Goal: Task Accomplishment & Management: Complete application form

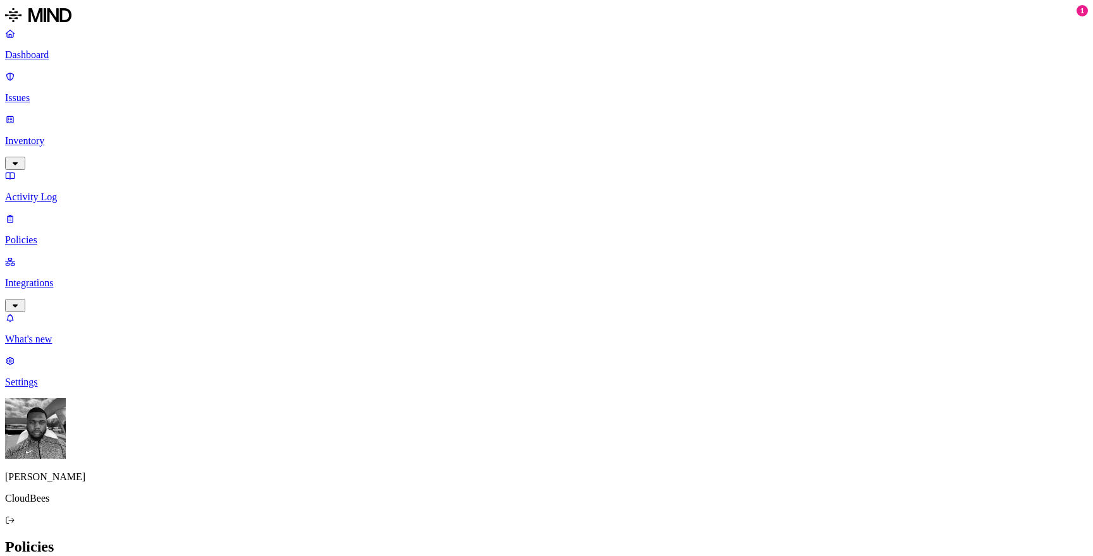
click at [40, 46] on link "Dashboard" at bounding box center [546, 44] width 1082 height 33
click at [48, 278] on p "Integrations" at bounding box center [546, 283] width 1082 height 11
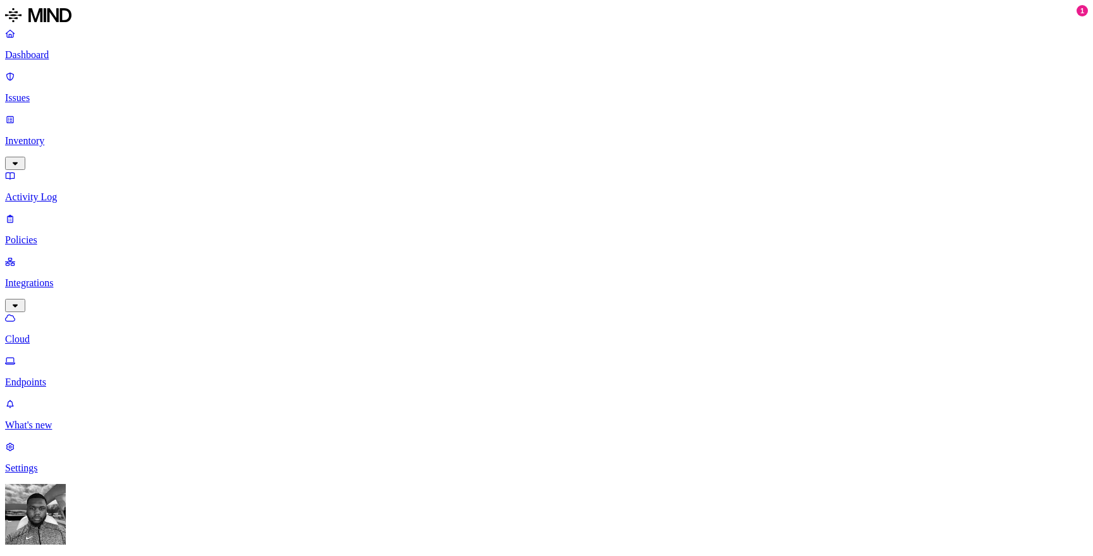
click at [25, 58] on link "Dashboard" at bounding box center [546, 44] width 1082 height 33
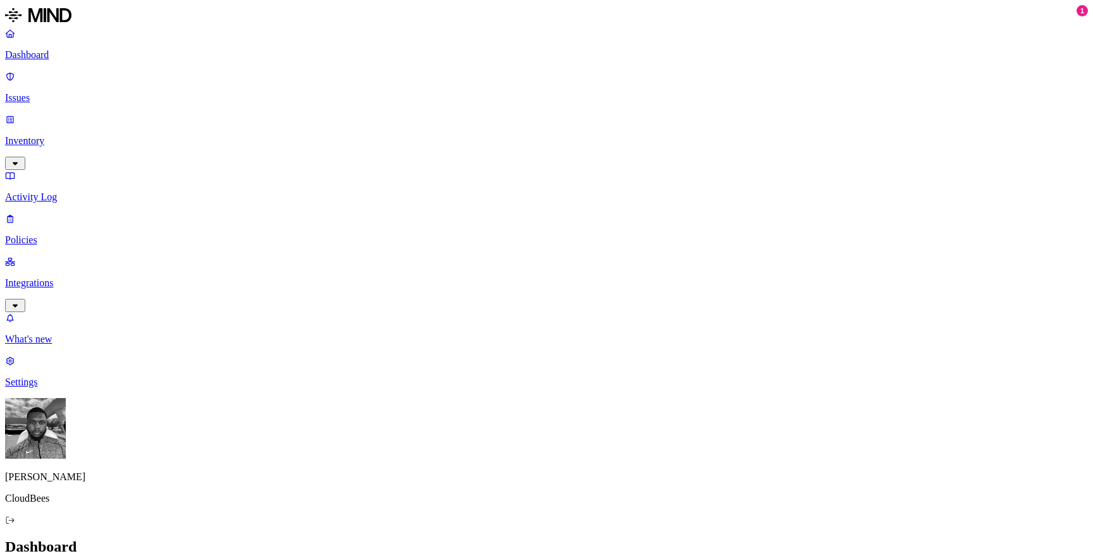
click at [42, 92] on p "Issues" at bounding box center [546, 97] width 1082 height 11
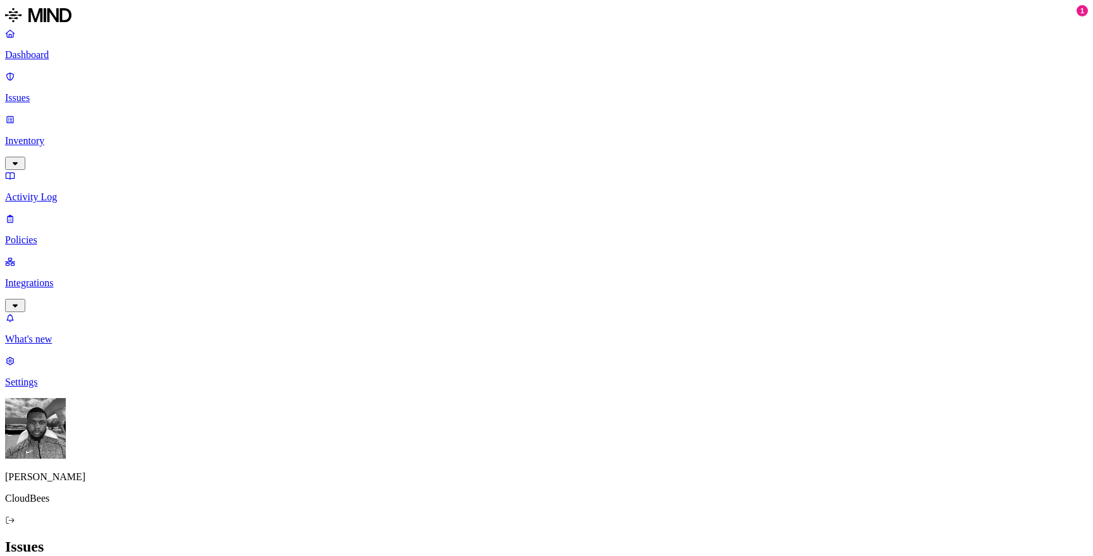
click at [60, 278] on p "Integrations" at bounding box center [546, 283] width 1082 height 11
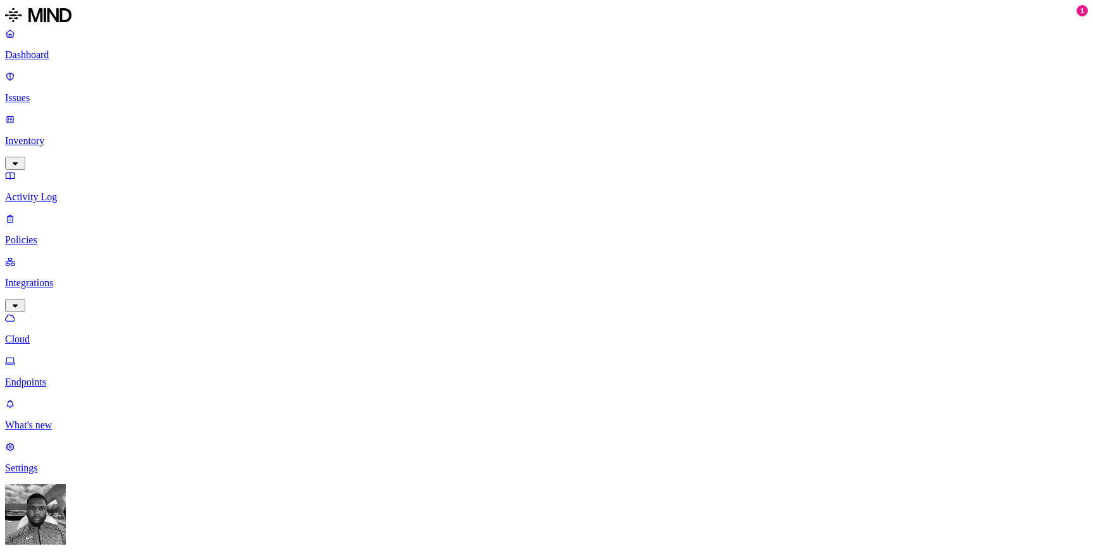
click at [63, 235] on p "Policies" at bounding box center [546, 240] width 1082 height 11
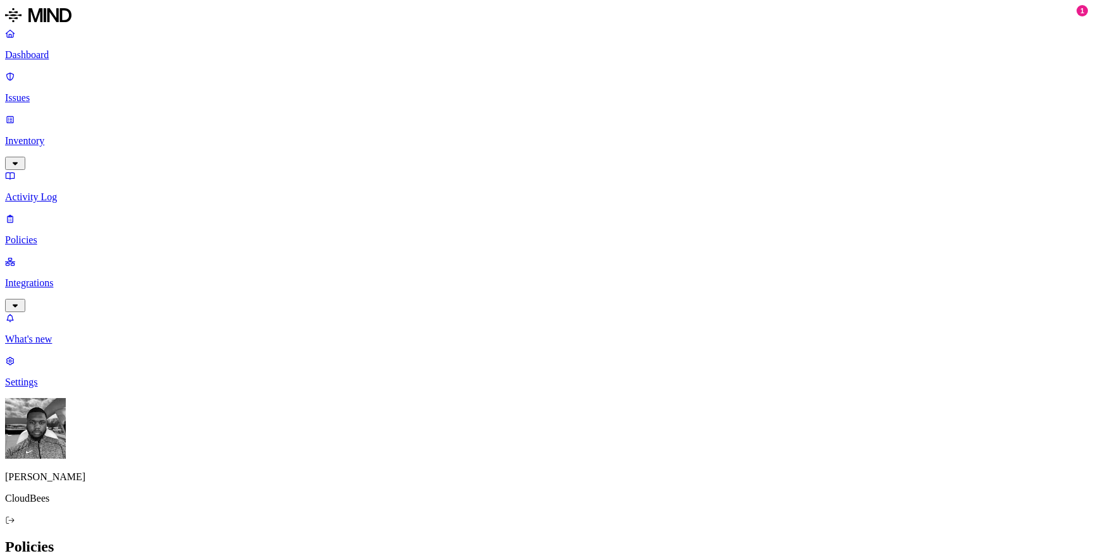
click at [63, 192] on p "Activity Log" at bounding box center [546, 197] width 1082 height 11
click at [63, 135] on p "Inventory" at bounding box center [546, 140] width 1082 height 11
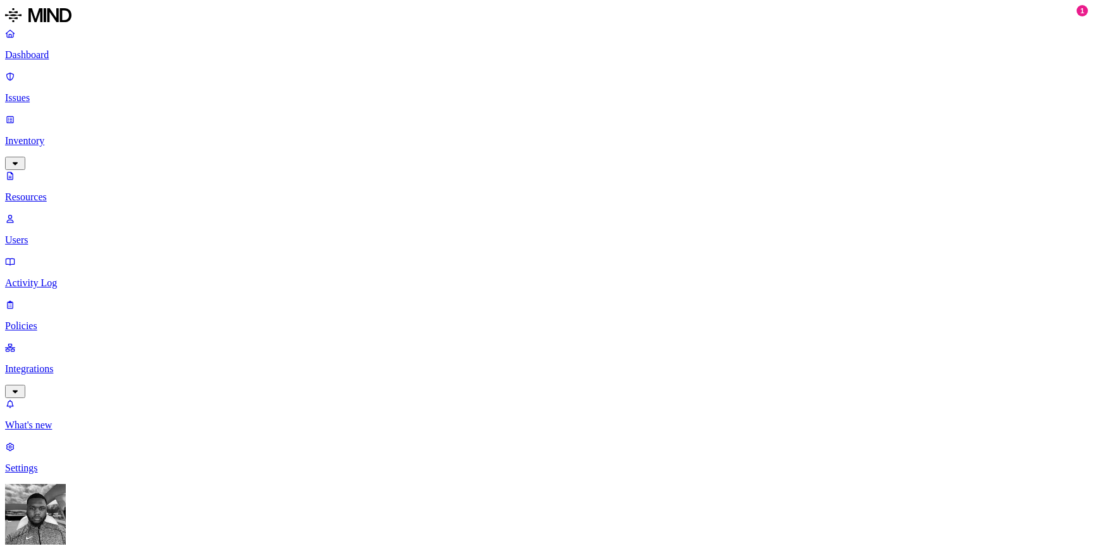
click at [65, 364] on p "Integrations" at bounding box center [546, 369] width 1082 height 11
click at [67, 235] on p "Policies" at bounding box center [546, 240] width 1082 height 11
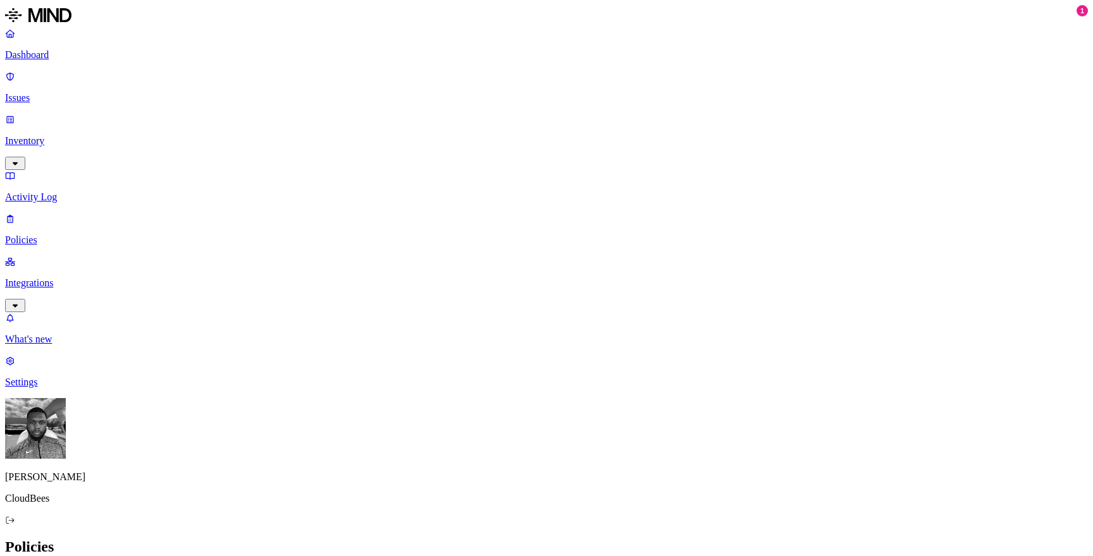
click at [757, 539] on h2 "Policies" at bounding box center [546, 547] width 1082 height 17
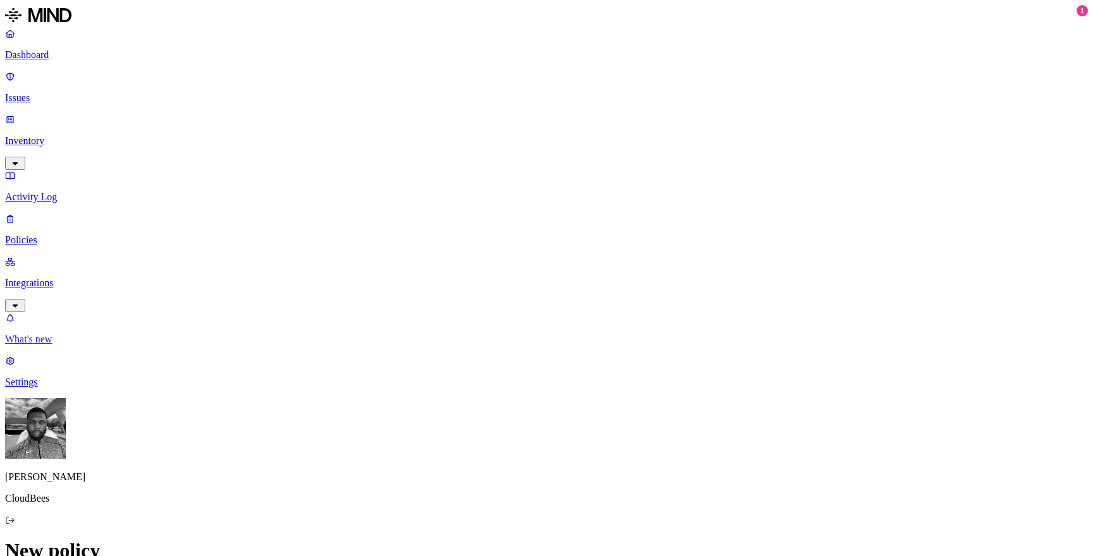
click at [52, 345] on link "What's new" at bounding box center [546, 328] width 1082 height 33
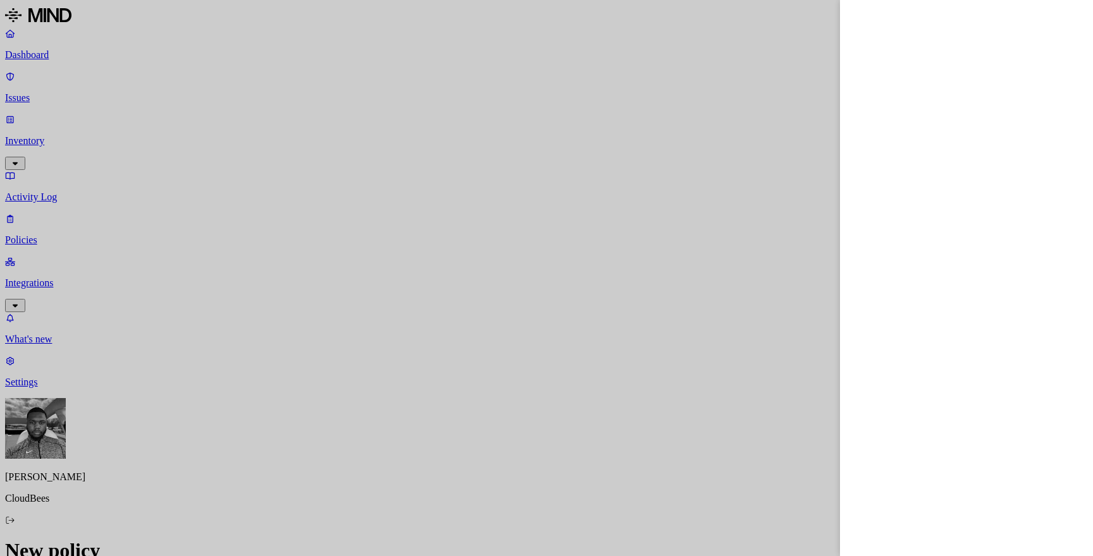
click at [221, 56] on div at bounding box center [546, 278] width 1093 height 556
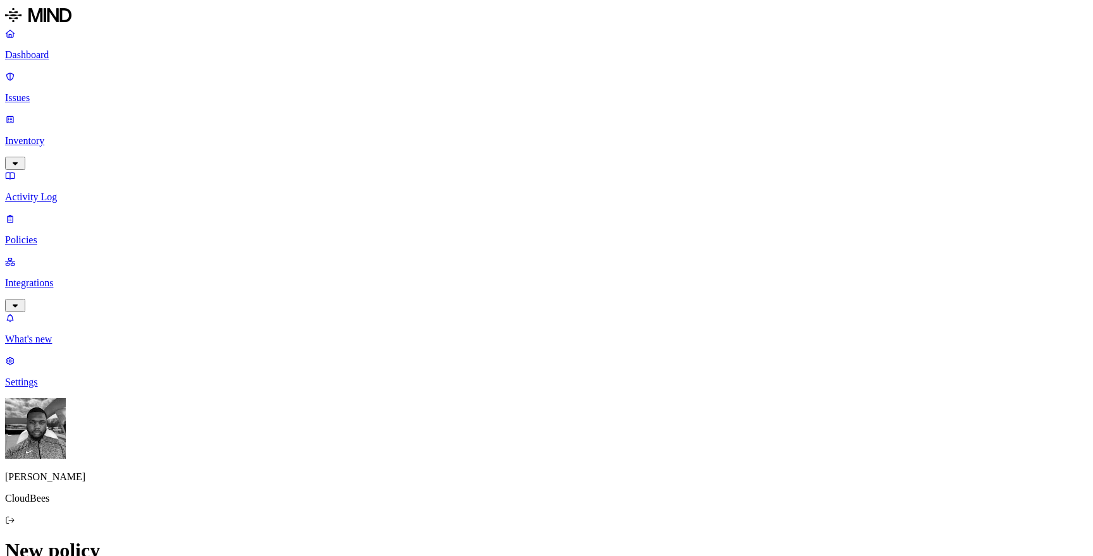
click at [42, 92] on p "Issues" at bounding box center [546, 97] width 1082 height 11
click at [45, 49] on p "Dashboard" at bounding box center [546, 54] width 1082 height 11
click at [72, 135] on p "Inventory" at bounding box center [546, 140] width 1082 height 11
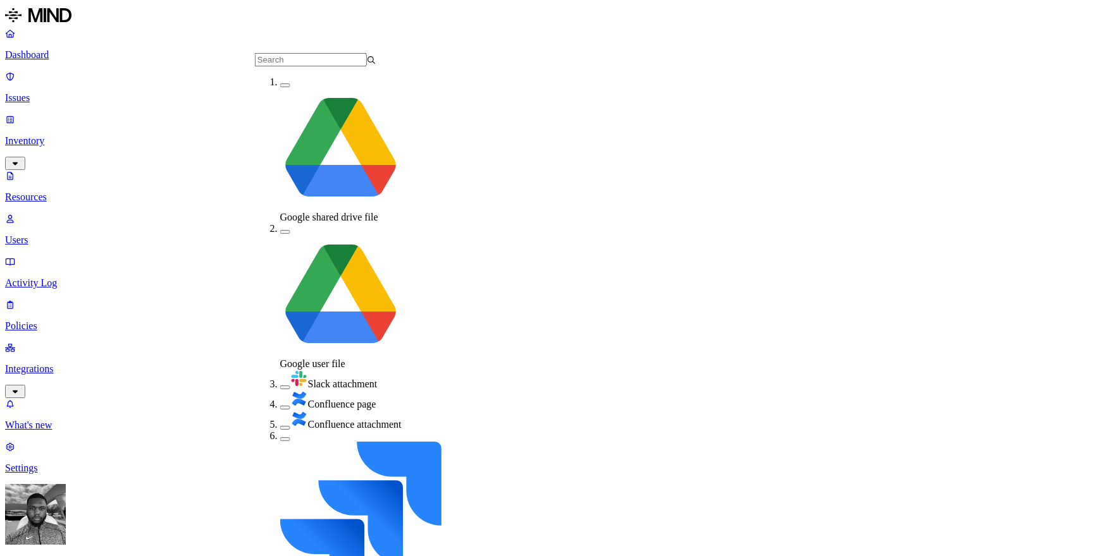
click at [308, 379] on span "Slack attachment" at bounding box center [343, 384] width 70 height 11
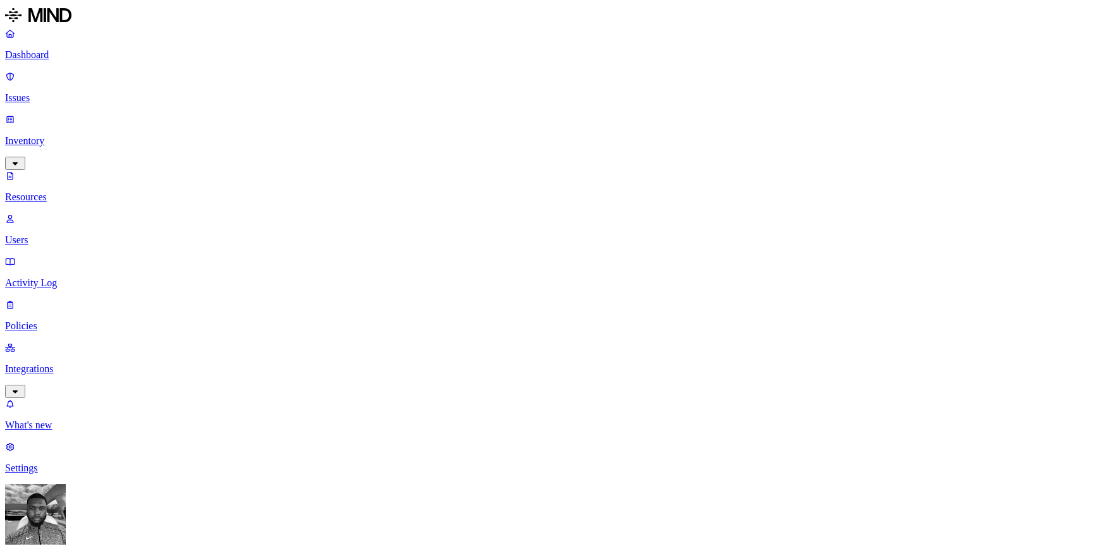
click at [89, 364] on p "Integrations" at bounding box center [546, 369] width 1082 height 11
click at [89, 377] on p "Endpoints" at bounding box center [546, 382] width 1082 height 11
click at [65, 235] on p "Policies" at bounding box center [546, 240] width 1082 height 11
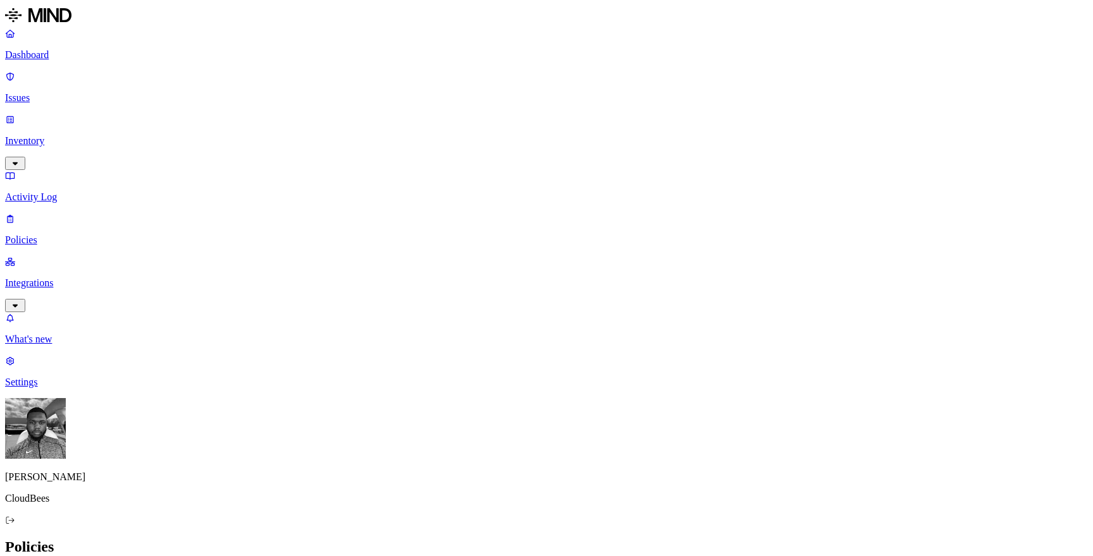
click at [466, 284] on label "Classification" at bounding box center [485, 278] width 56 height 11
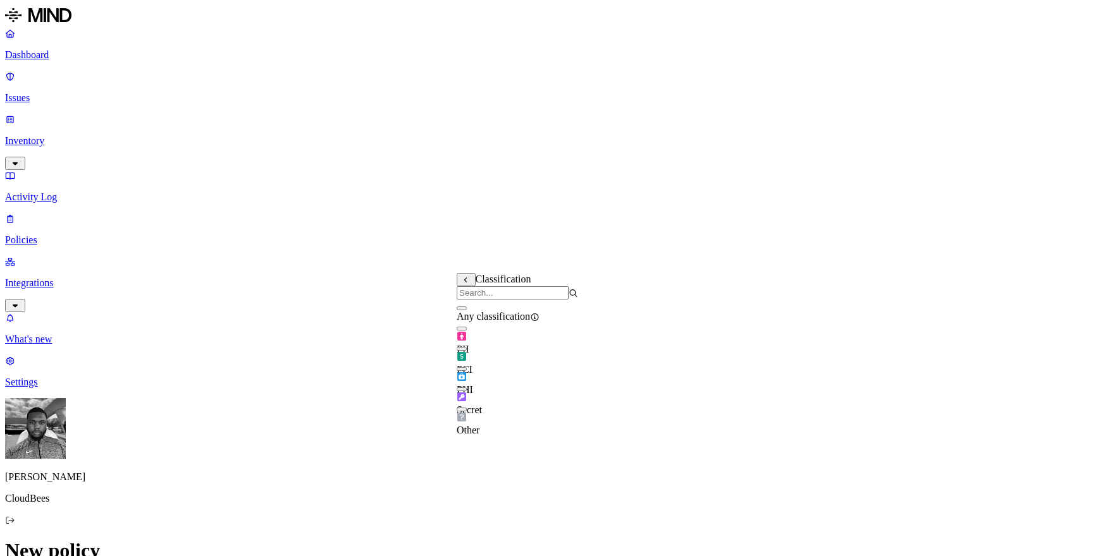
click at [474, 320] on label "File type" at bounding box center [466, 325] width 18 height 22
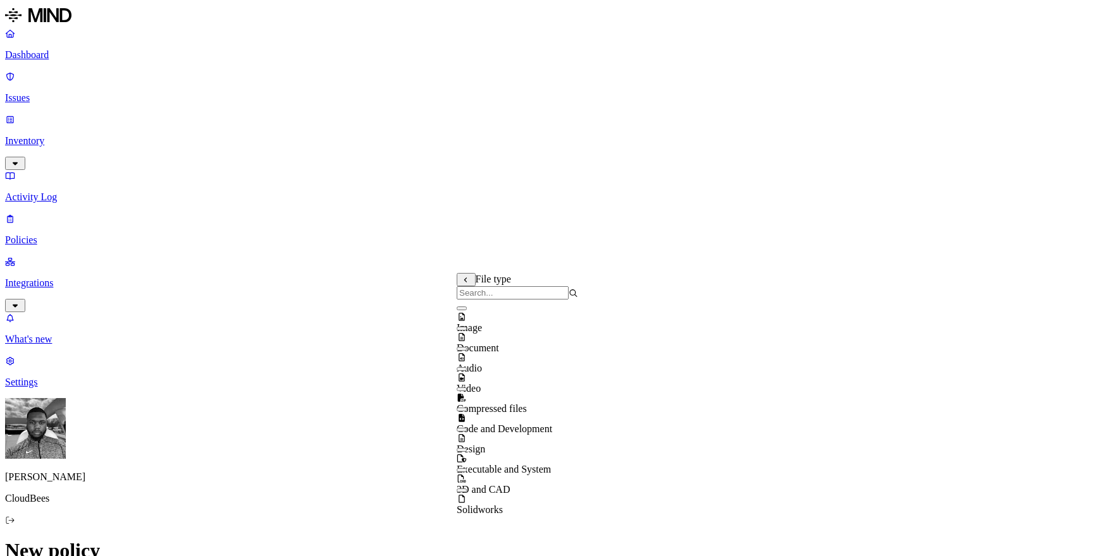
scroll to position [0, 0]
click at [467, 371] on button "button" at bounding box center [462, 369] width 10 height 4
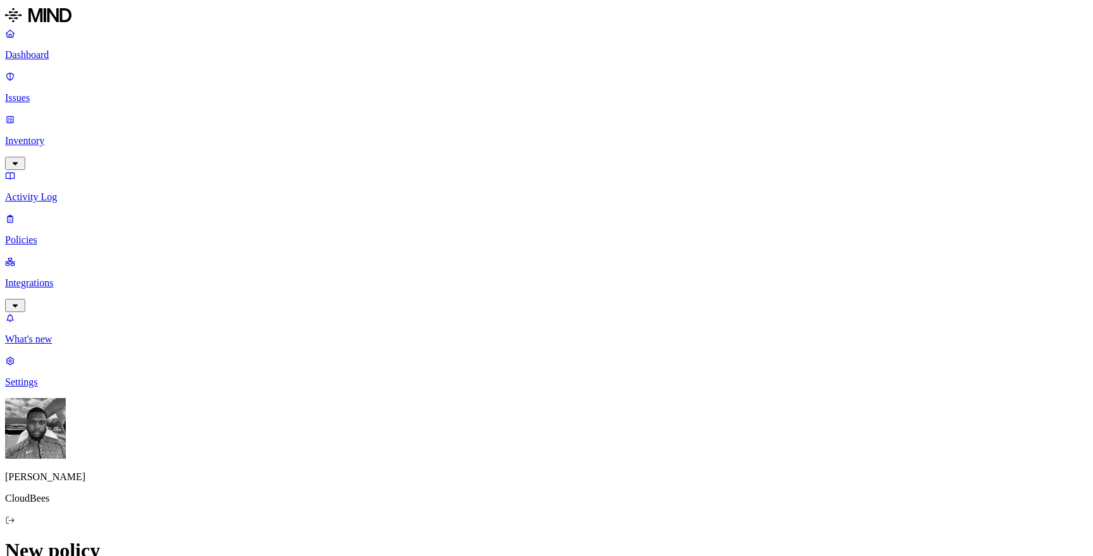
click at [473, 304] on label "Data type" at bounding box center [466, 304] width 19 height 22
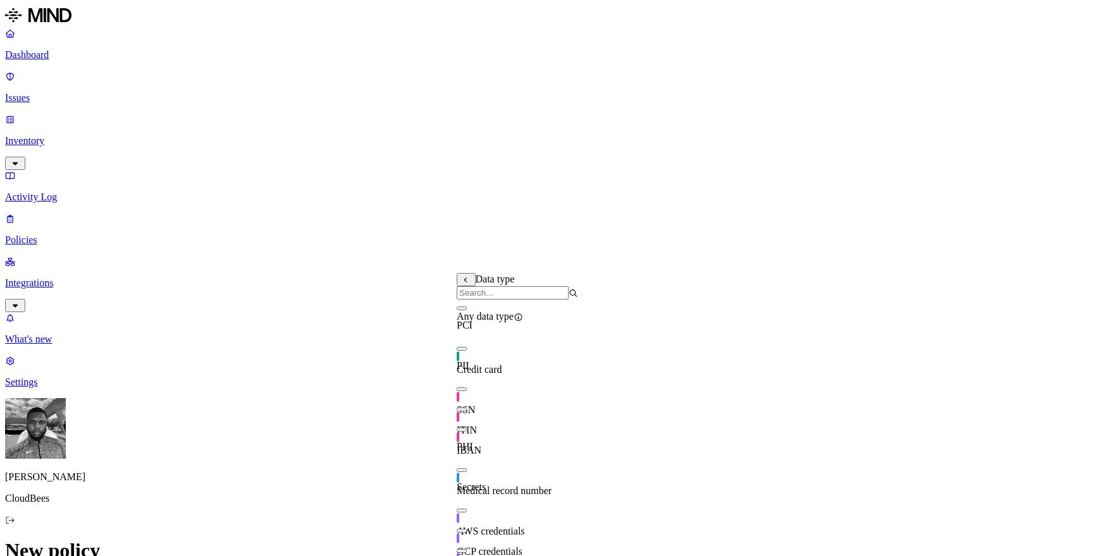
scroll to position [97, 0]
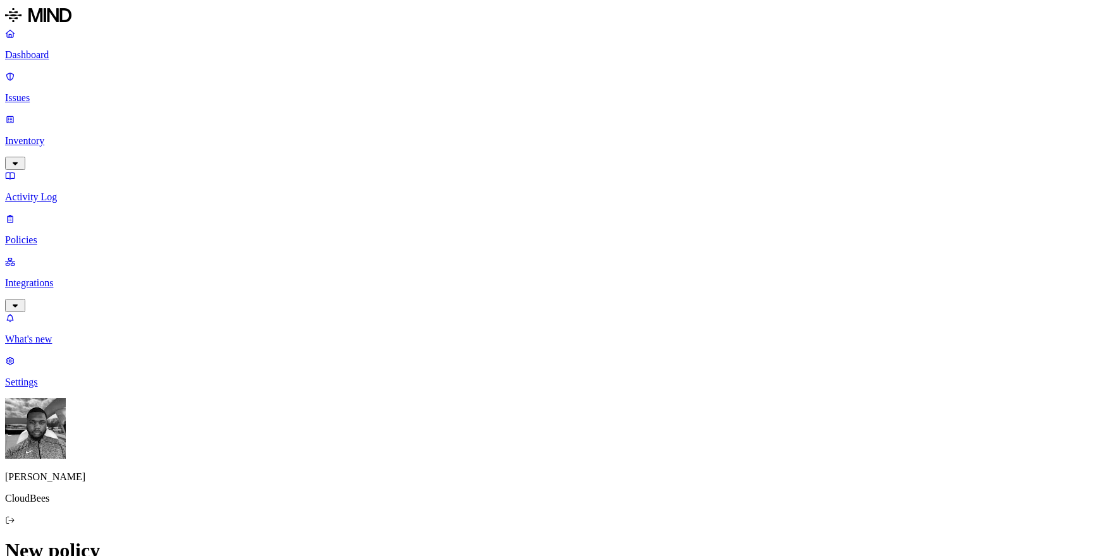
click at [494, 360] on label "Web Domain" at bounding box center [495, 357] width 33 height 22
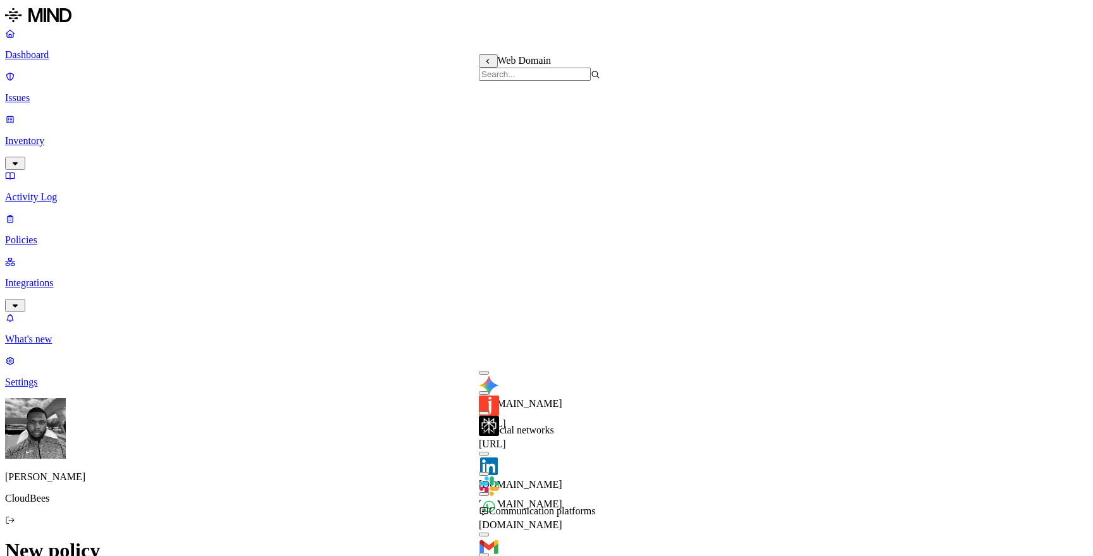
scroll to position [388, 0]
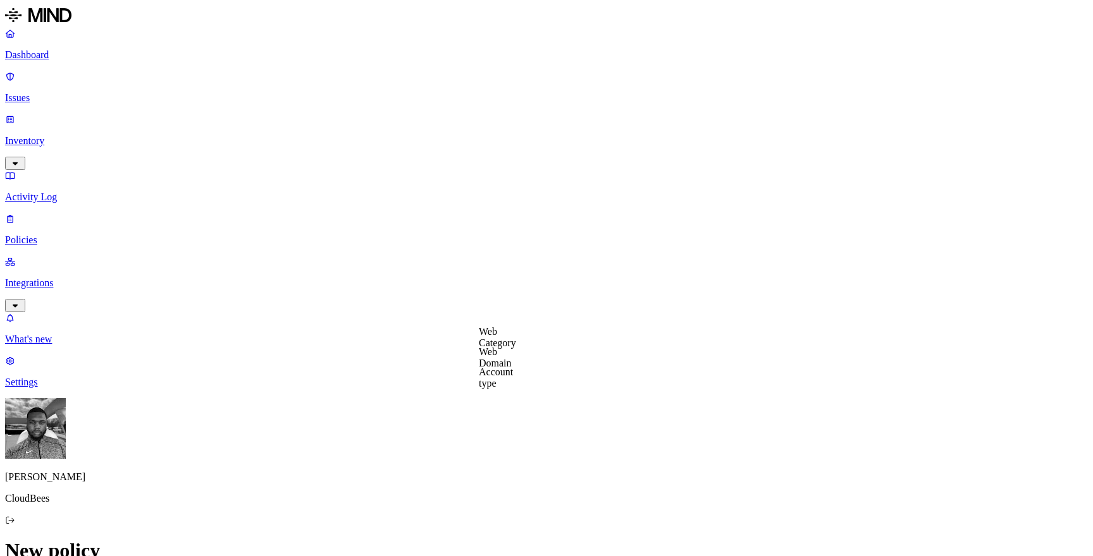
click at [475, 312] on label "Data type" at bounding box center [466, 304] width 19 height 22
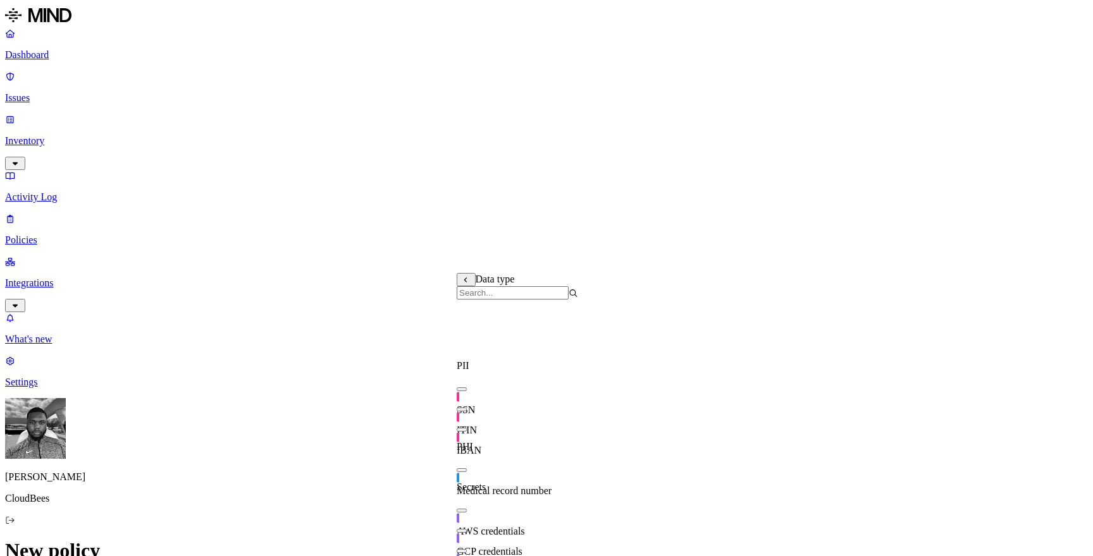
scroll to position [181, 0]
click at [467, 509] on button "button" at bounding box center [462, 511] width 10 height 4
click at [467, 529] on button "button" at bounding box center [462, 531] width 10 height 4
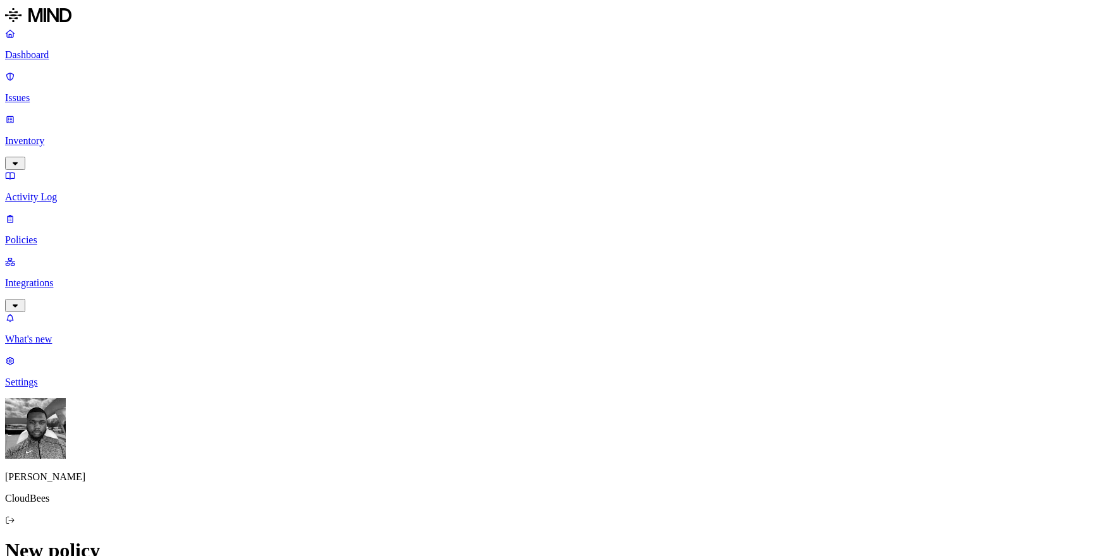
click at [494, 359] on label "Web Domain" at bounding box center [495, 357] width 33 height 22
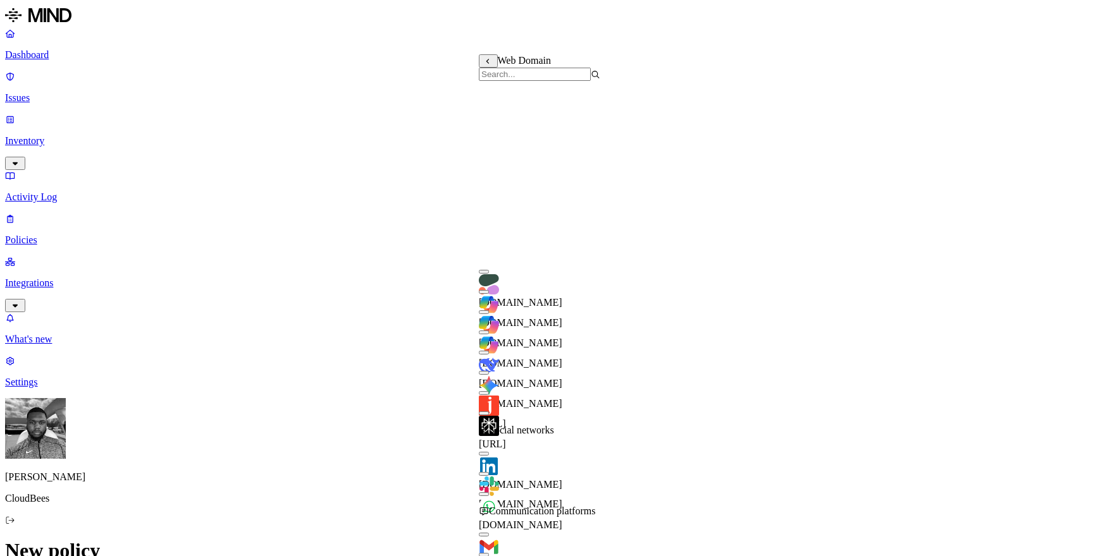
scroll to position [305, 0]
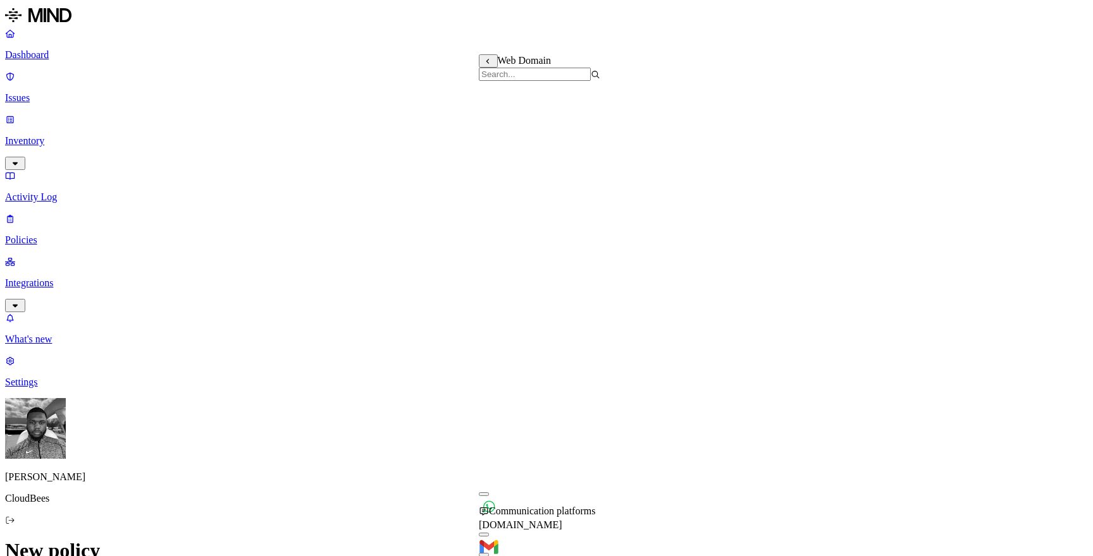
scroll to position [526, 0]
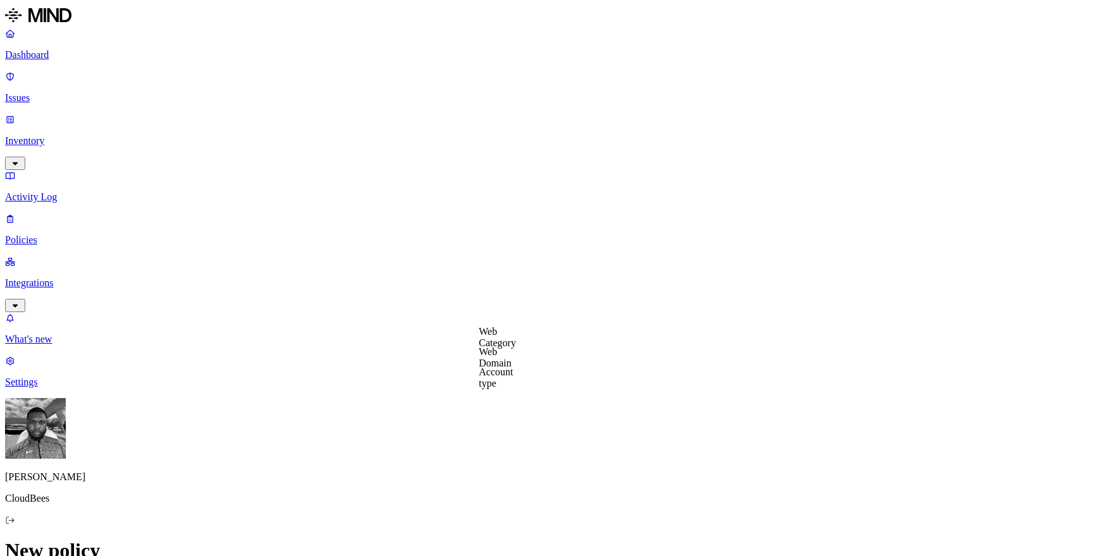
click at [512, 357] on label "Web Domain" at bounding box center [495, 357] width 33 height 22
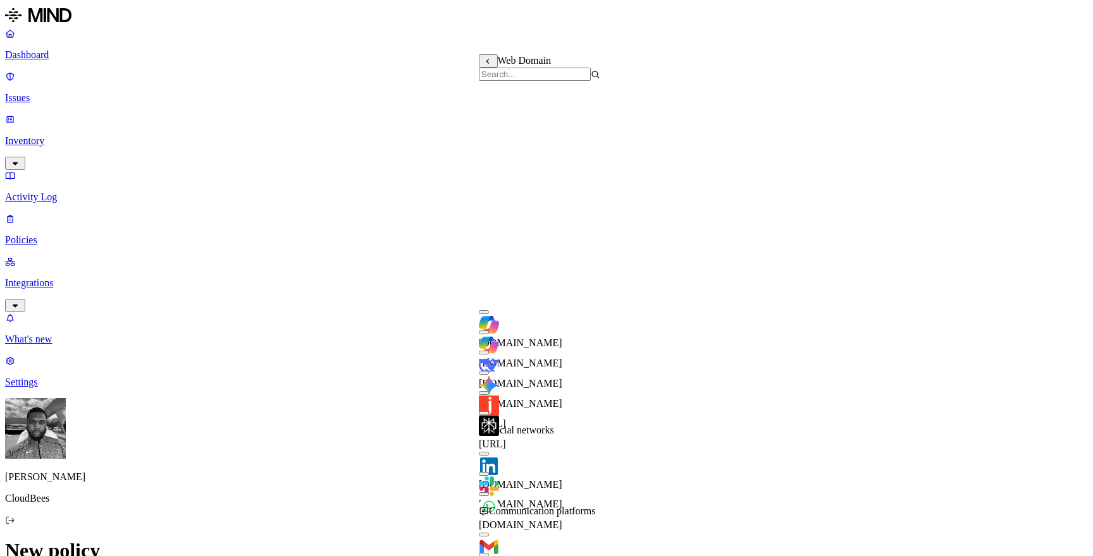
scroll to position [322, 0]
click at [541, 499] on span "slack.com" at bounding box center [520, 504] width 83 height 11
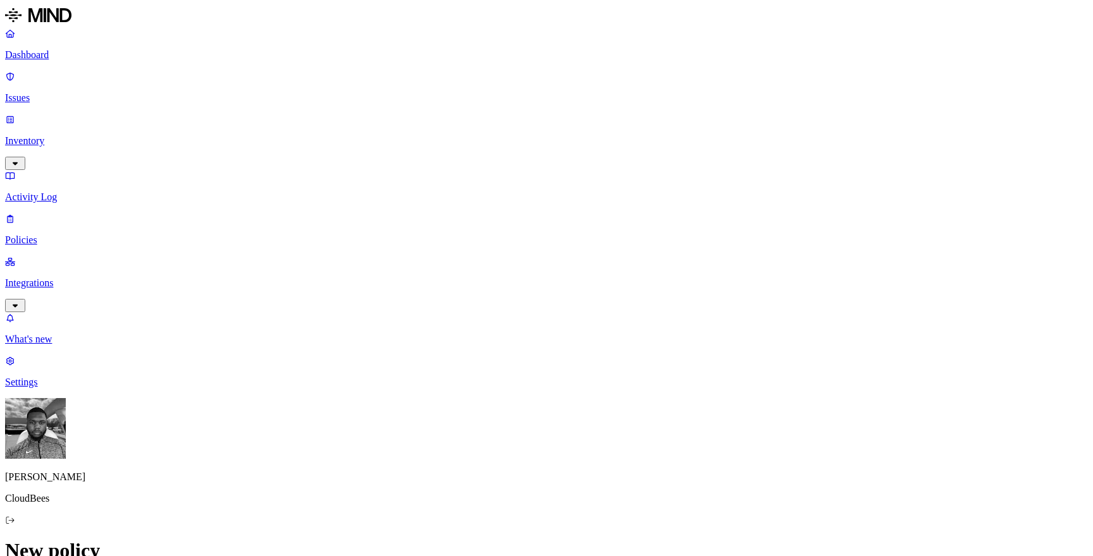
scroll to position [449, 0]
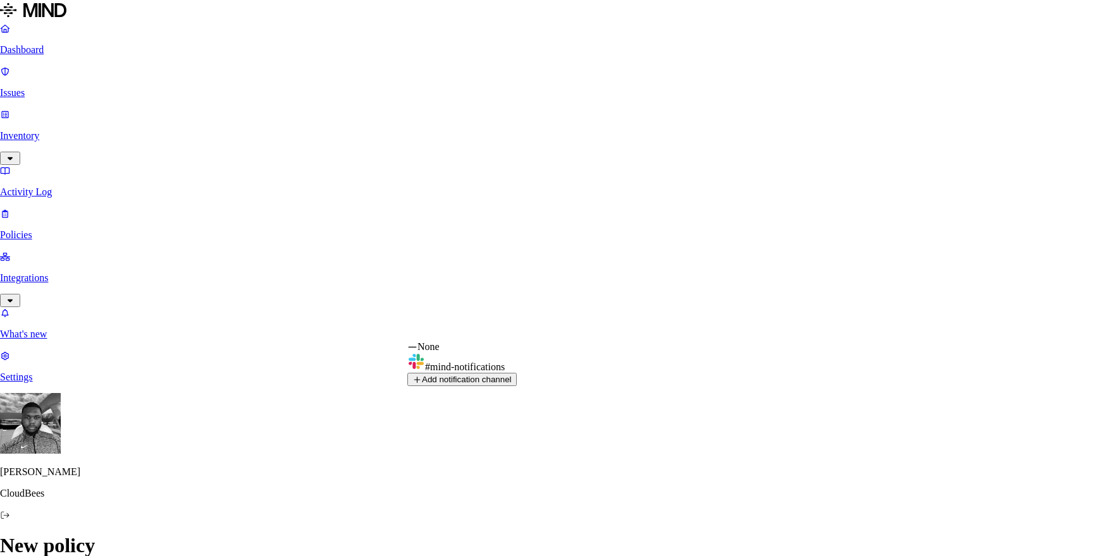
select select "0198f26d-f231-777c-b4cf-35b51ef97981"
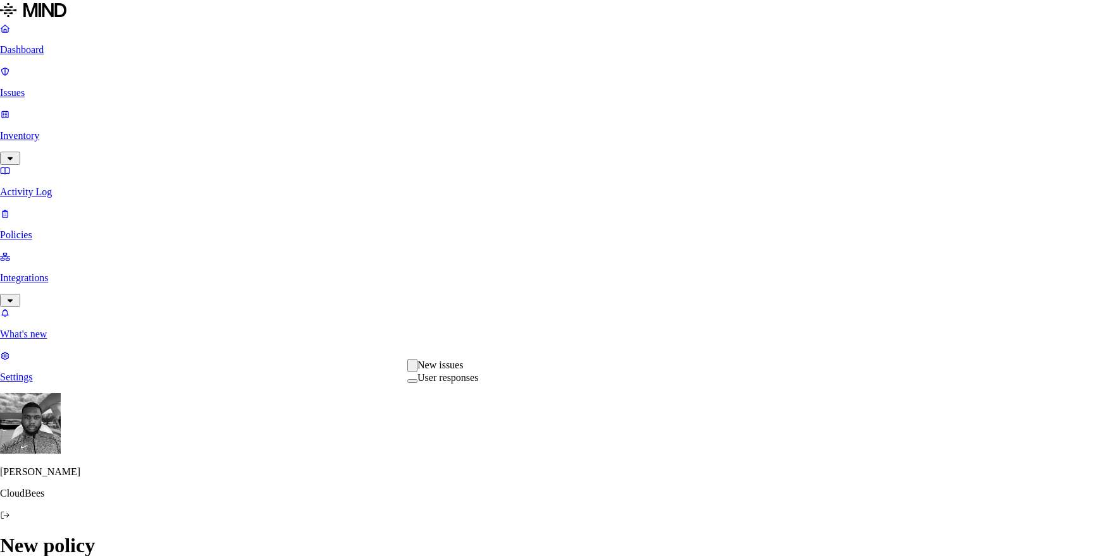
click at [443, 371] on label "New issues" at bounding box center [440, 365] width 46 height 11
click at [438, 384] on label "User responses" at bounding box center [447, 378] width 61 height 11
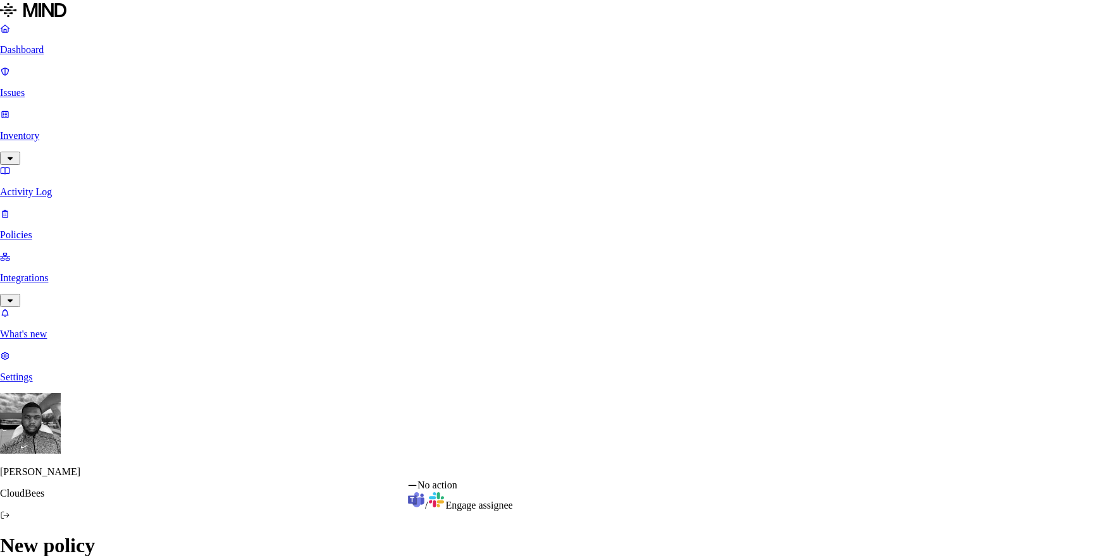
select select "1"
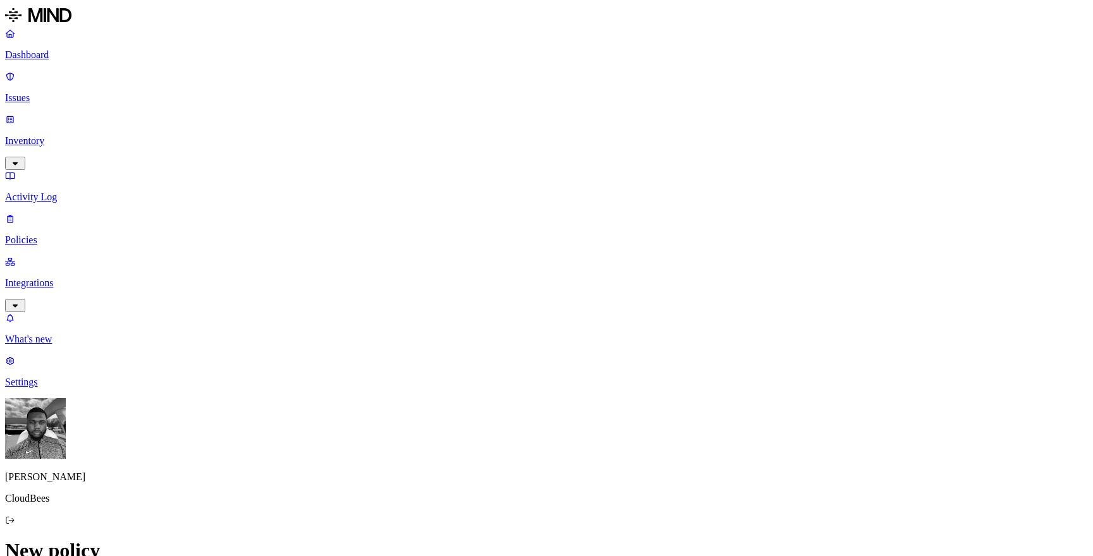
type input "T"
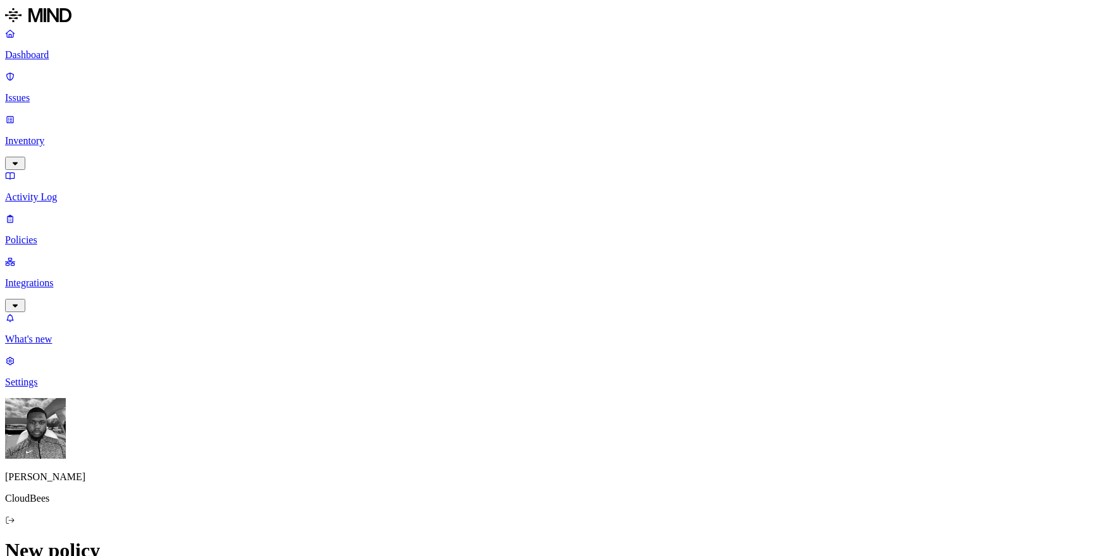
type input "AWS/GCP Credential Upload to Slack"
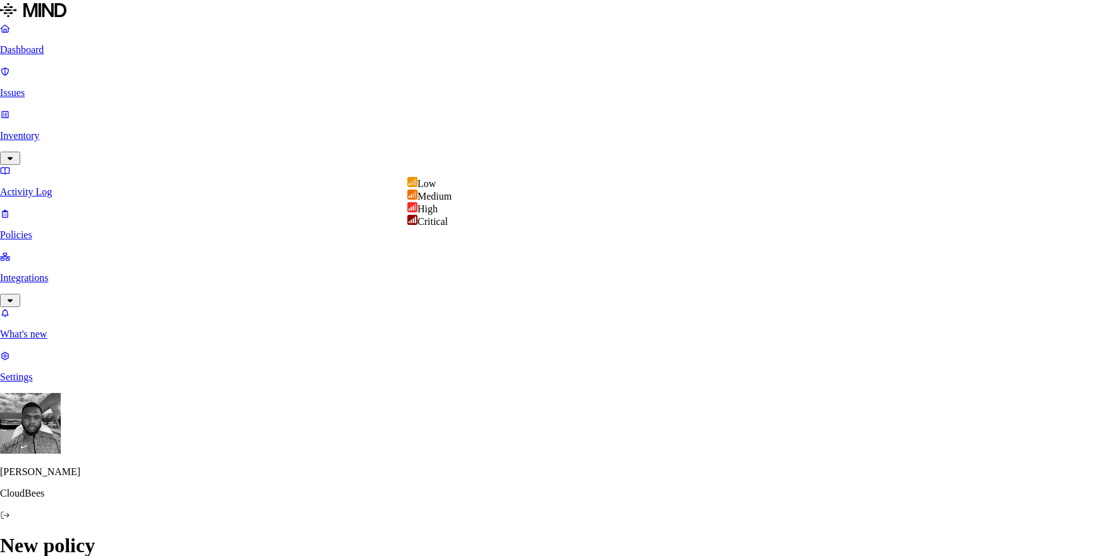
select select "2"
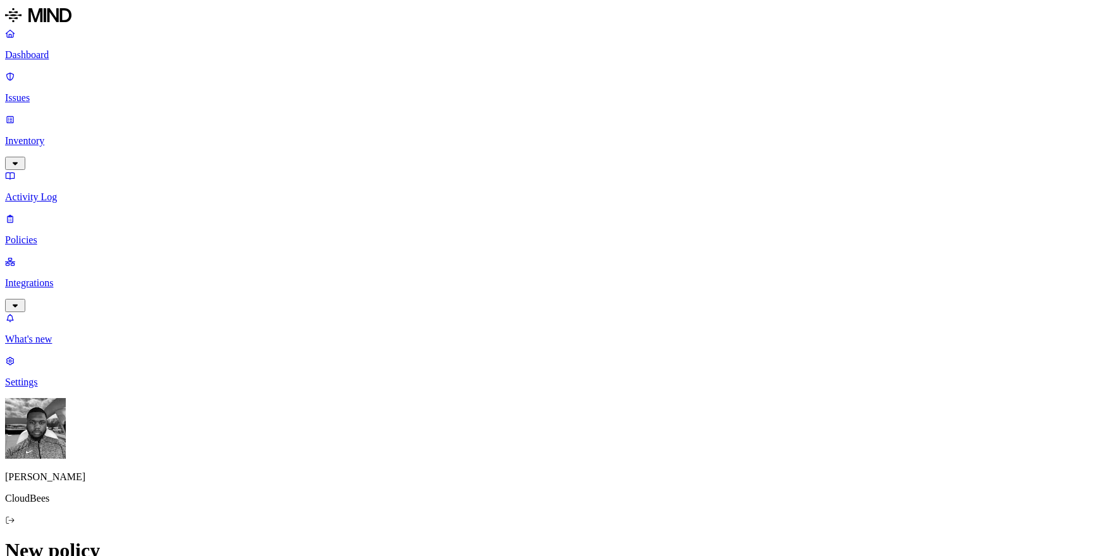
scroll to position [709, 0]
click at [40, 192] on p "Activity Log" at bounding box center [546, 197] width 1082 height 11
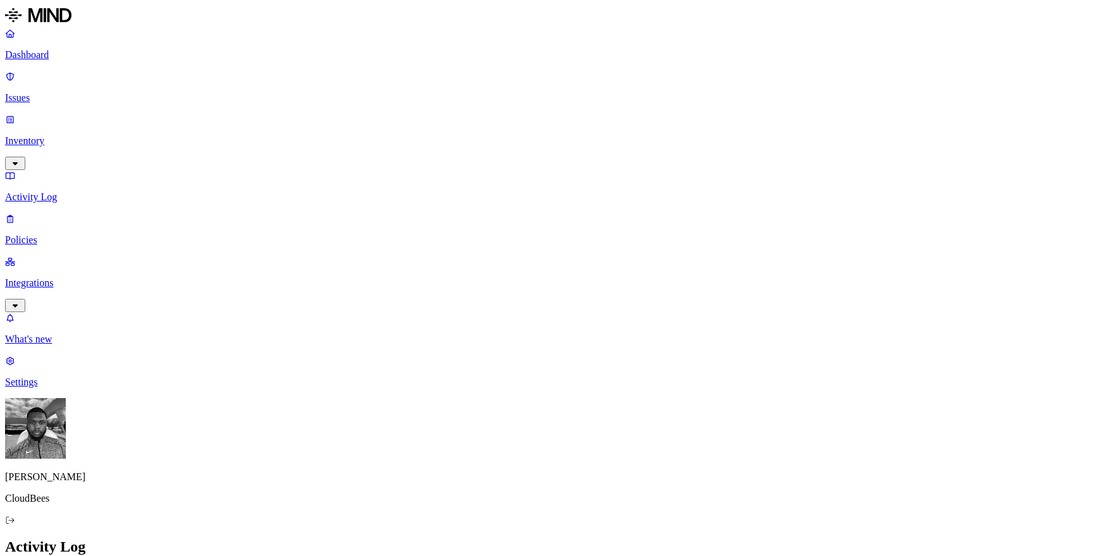
click at [95, 51] on p "Dashboard" at bounding box center [546, 54] width 1082 height 11
click at [83, 92] on p "Issues" at bounding box center [546, 97] width 1082 height 11
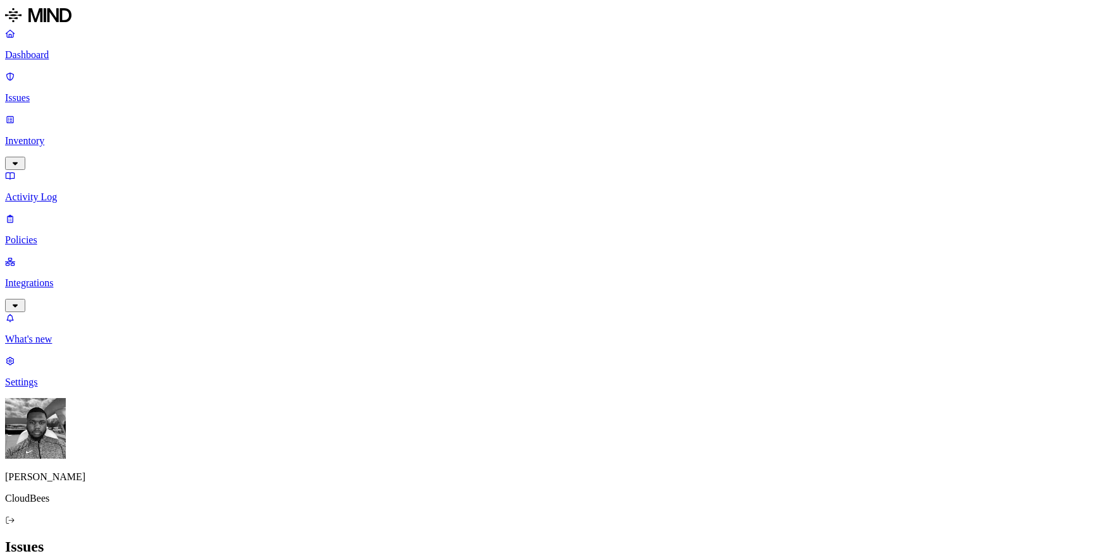
click at [49, 256] on link "Integrations" at bounding box center [546, 283] width 1082 height 54
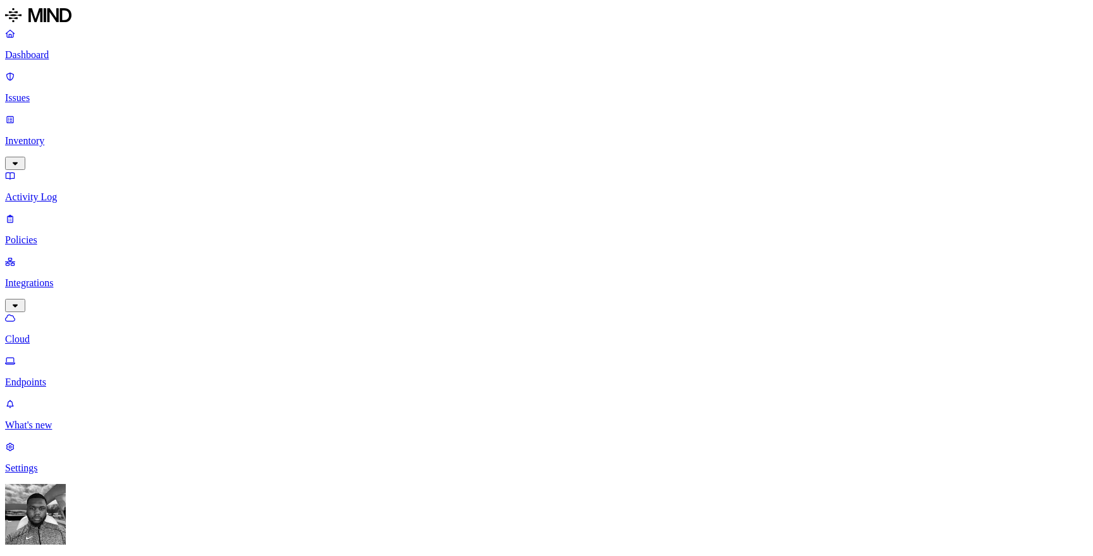
click at [86, 213] on link "Policies" at bounding box center [546, 229] width 1082 height 33
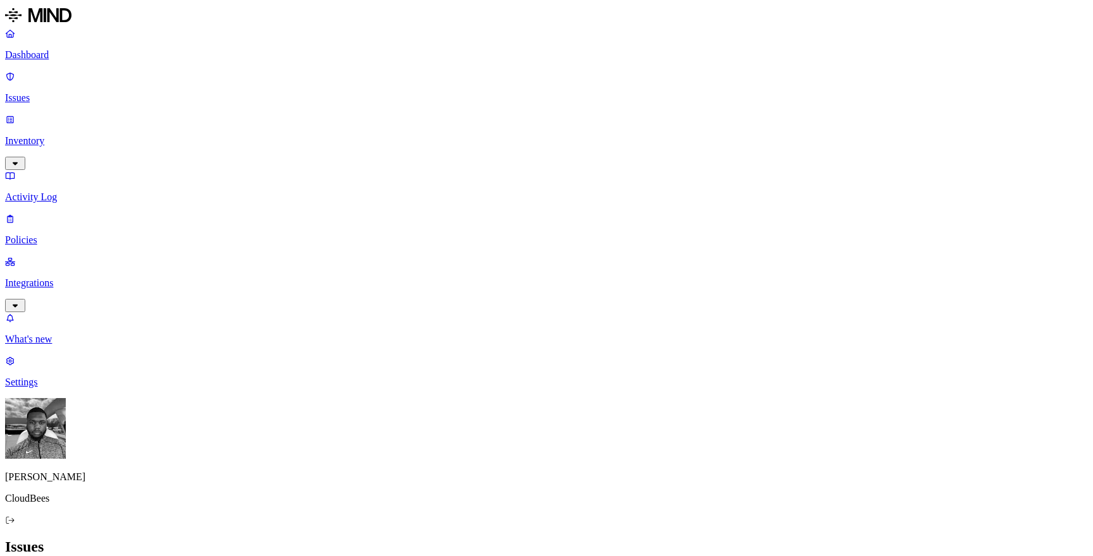
scroll to position [39, 0]
